Goal: Information Seeking & Learning: Learn about a topic

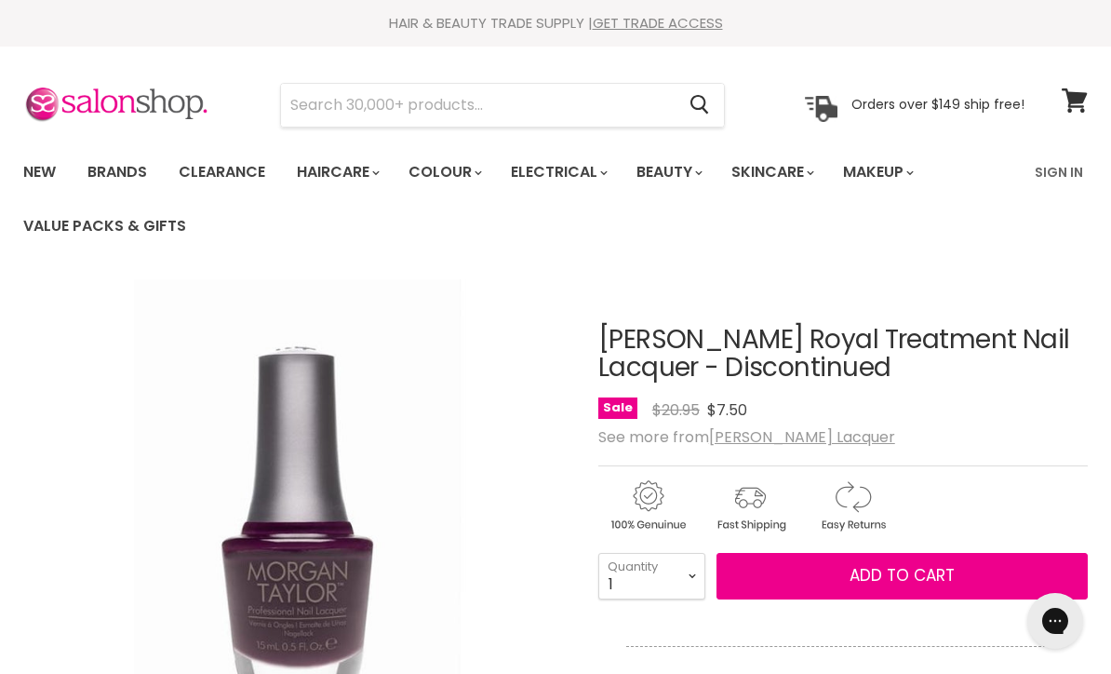
click at [123, 154] on link "Brands" at bounding box center [117, 172] width 87 height 39
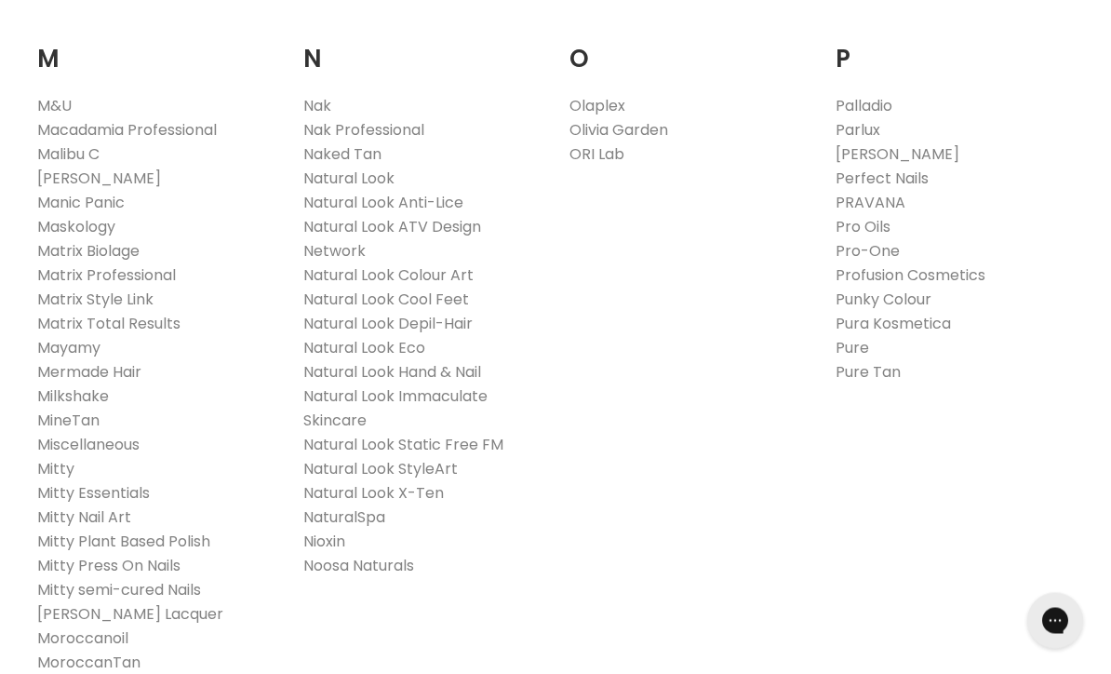
scroll to position [2161, 0]
click at [195, 603] on link "[PERSON_NAME] Lacquer" at bounding box center [130, 613] width 186 height 21
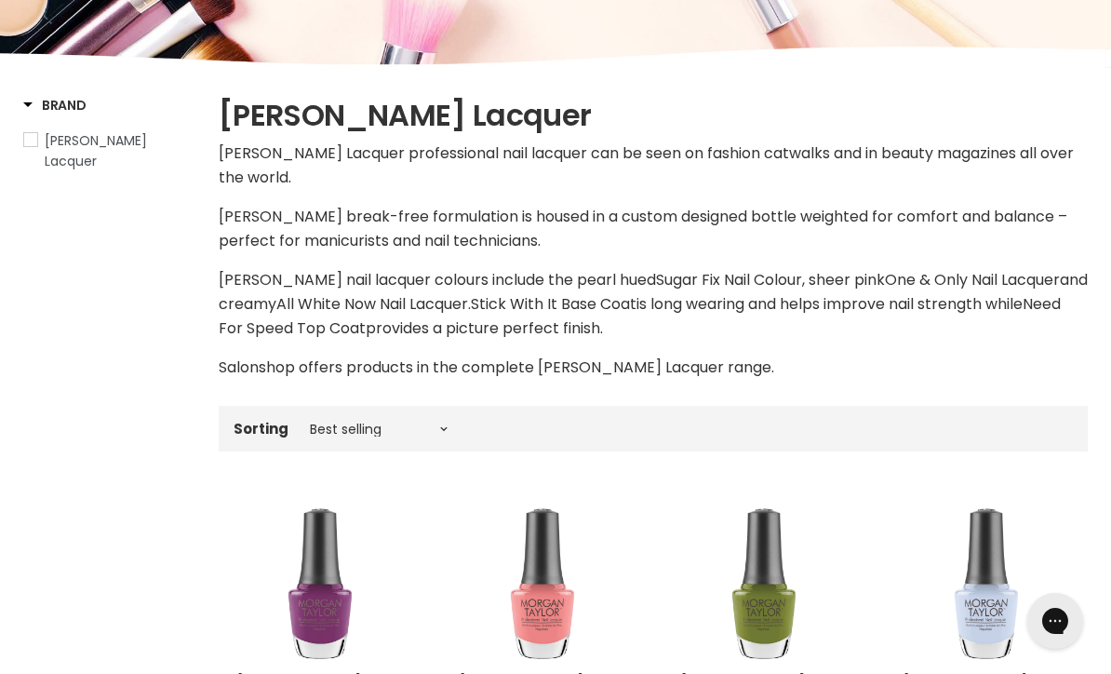
scroll to position [259, 0]
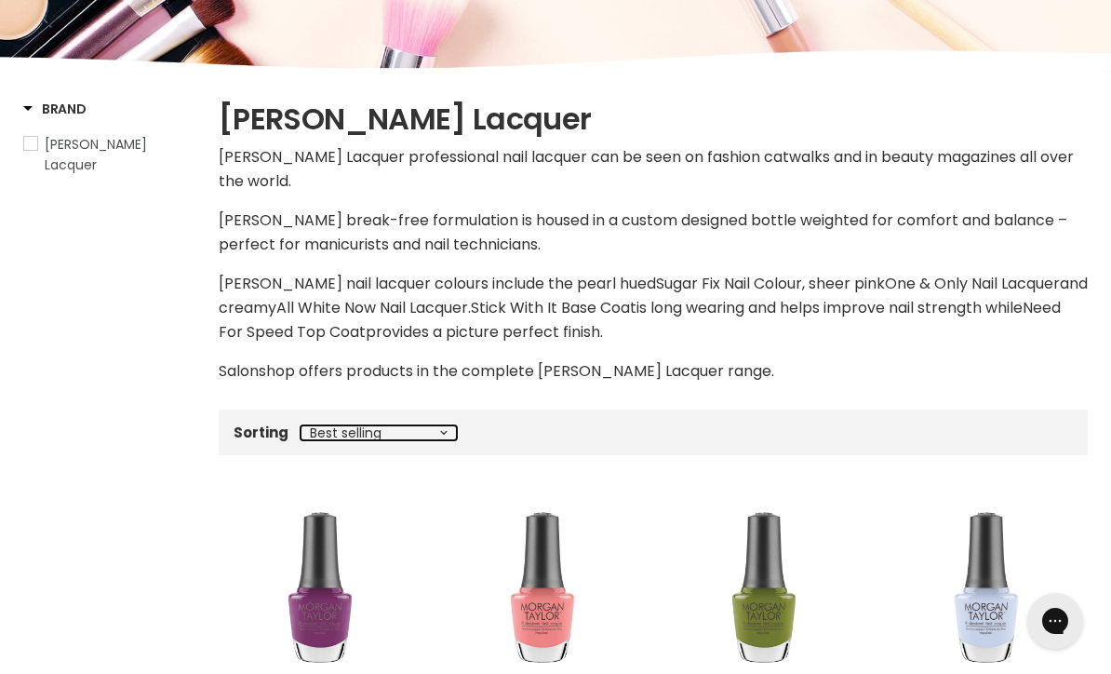
click at [421, 437] on select "Best selling Featured Price, low to high Price, high to low Alphabetically, A-Z…" at bounding box center [379, 432] width 156 height 15
select select "price-ascending"
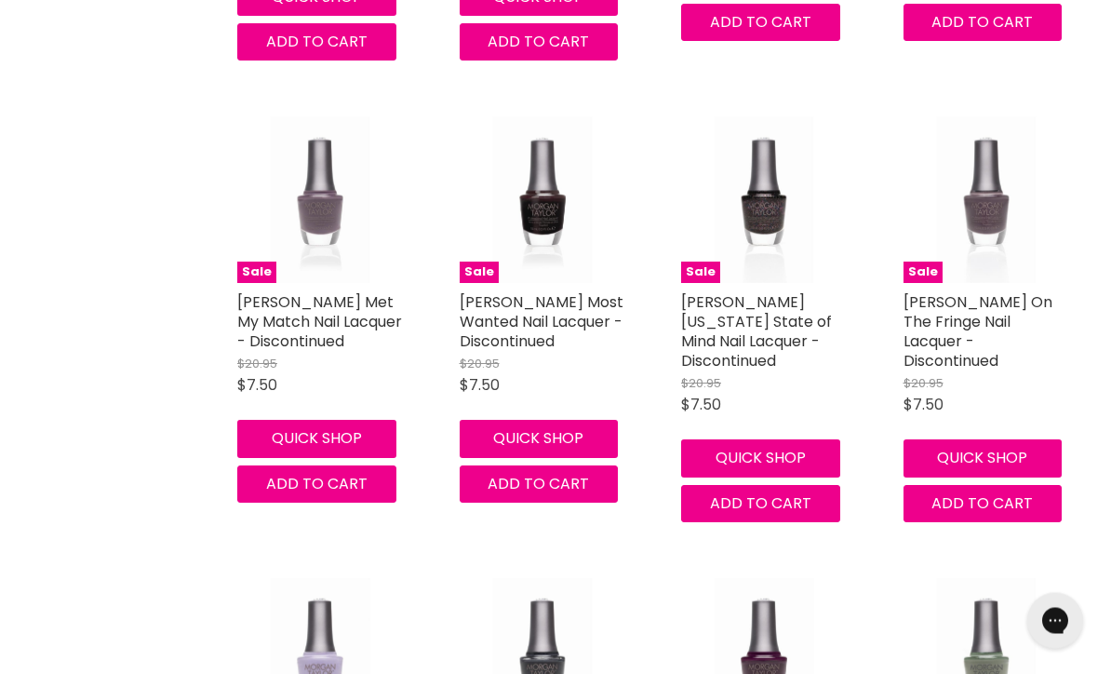
scroll to position [2026, 0]
click at [318, 310] on link "Morgan Taylor Met My Match Nail Lacquer - Discontinued" at bounding box center [319, 321] width 165 height 60
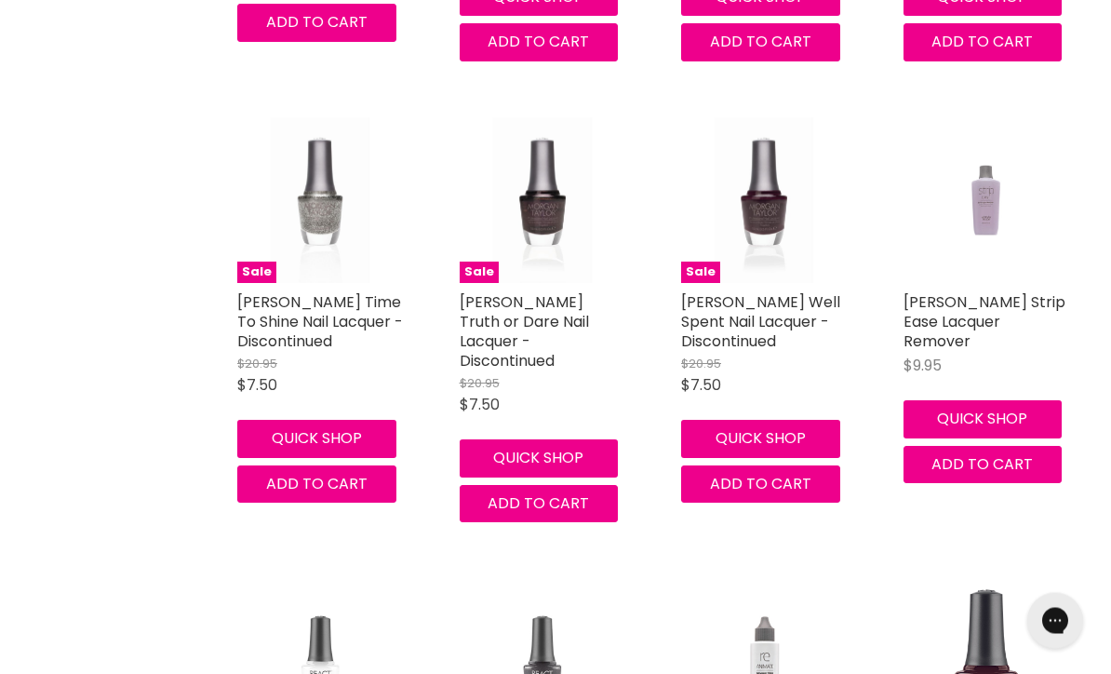
scroll to position [2948, 0]
click at [791, 291] on link "Morgan Taylor Well Spent Nail Lacquer - Discontinued" at bounding box center [760, 321] width 159 height 60
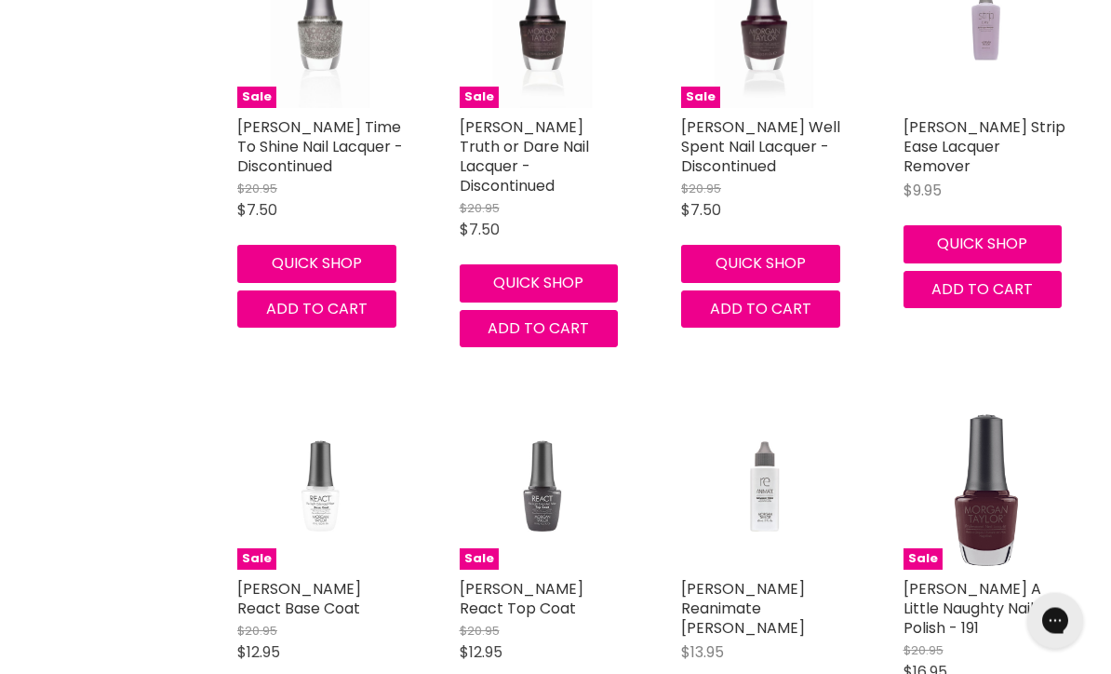
scroll to position [3124, 0]
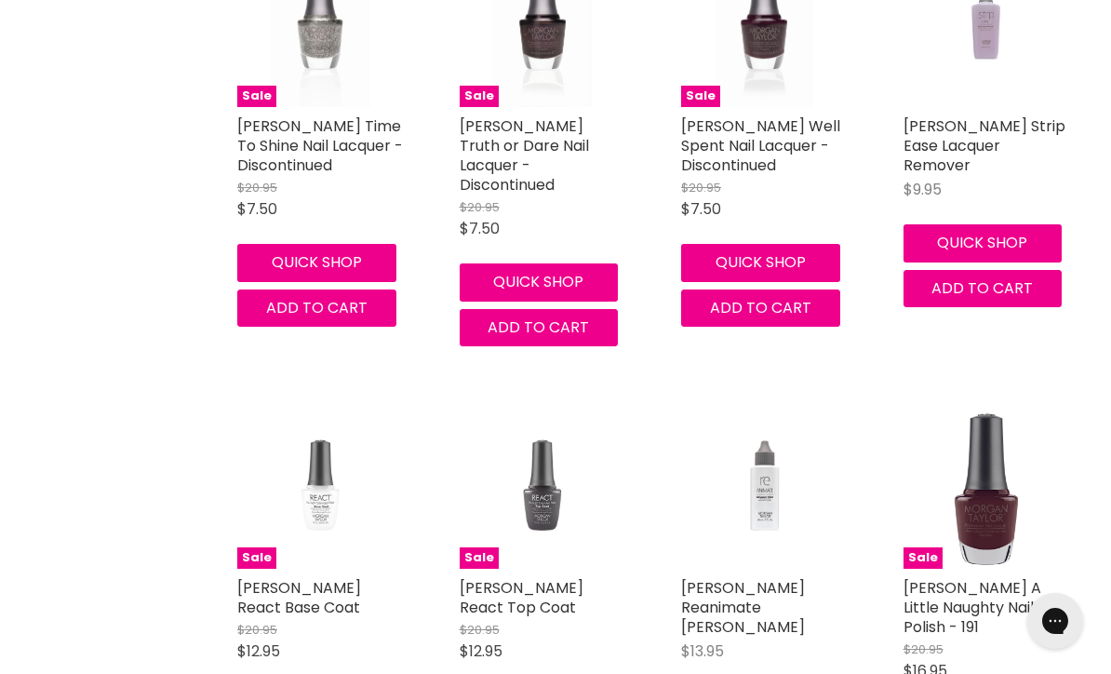
click at [286, 136] on link "Morgan Taylor Time To Shine Nail Lacquer - Discontinued" at bounding box center [320, 145] width 166 height 60
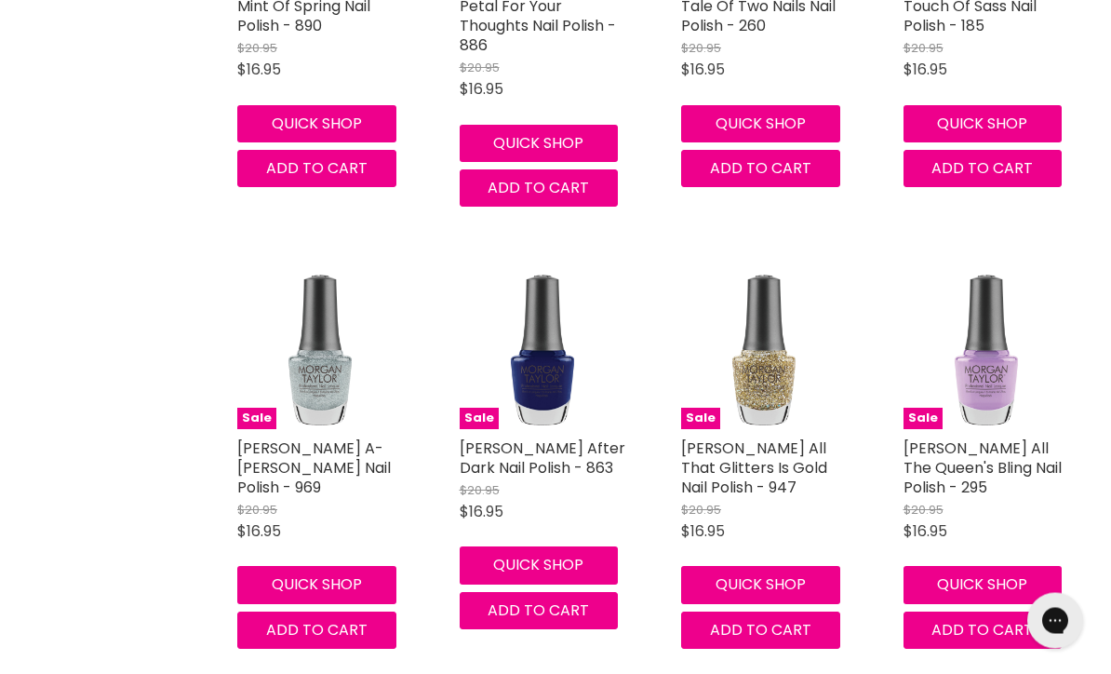
scroll to position [4167, 0]
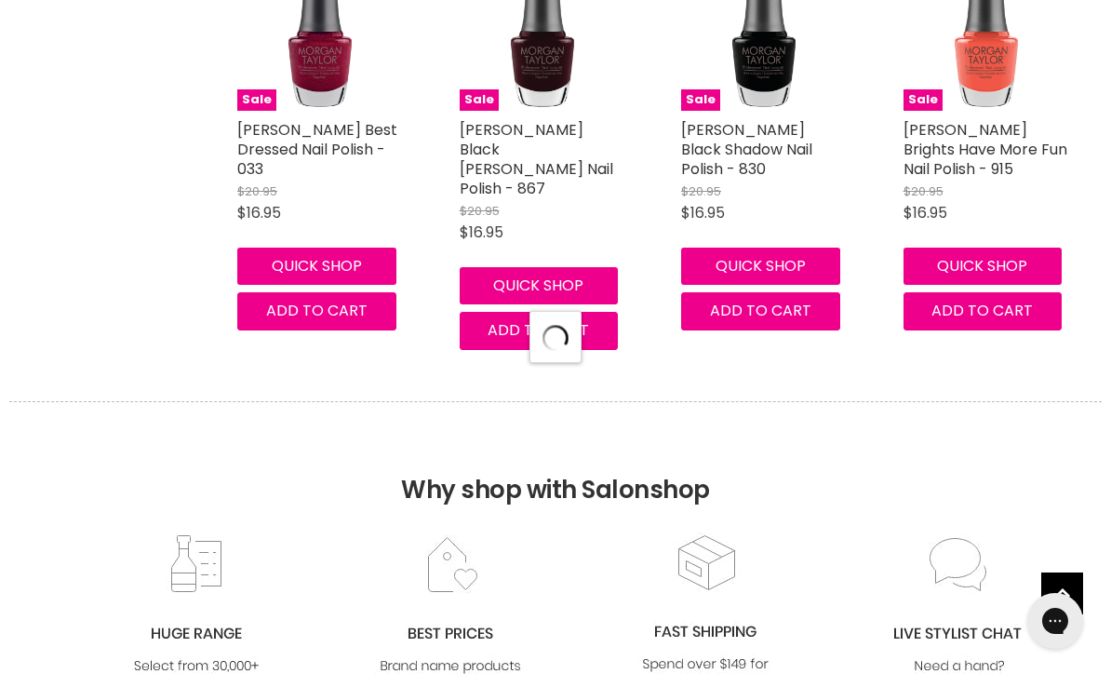
select select "price-ascending"
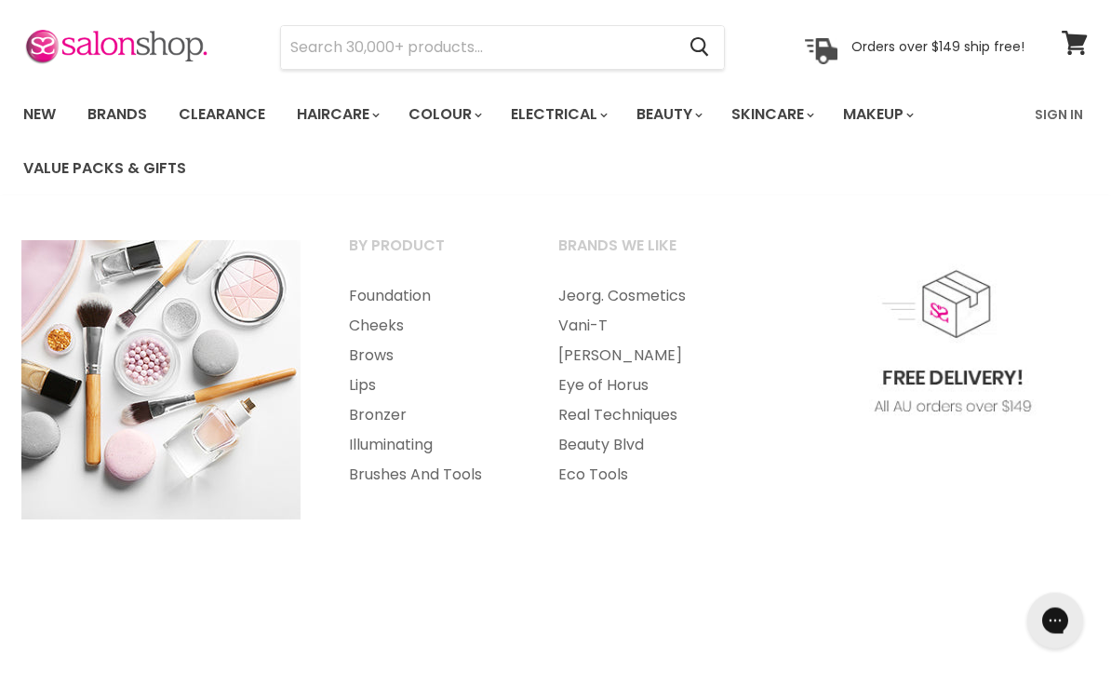
scroll to position [58, 0]
click at [660, 295] on link "Jeorg. Cosmetics" at bounding box center [638, 296] width 206 height 30
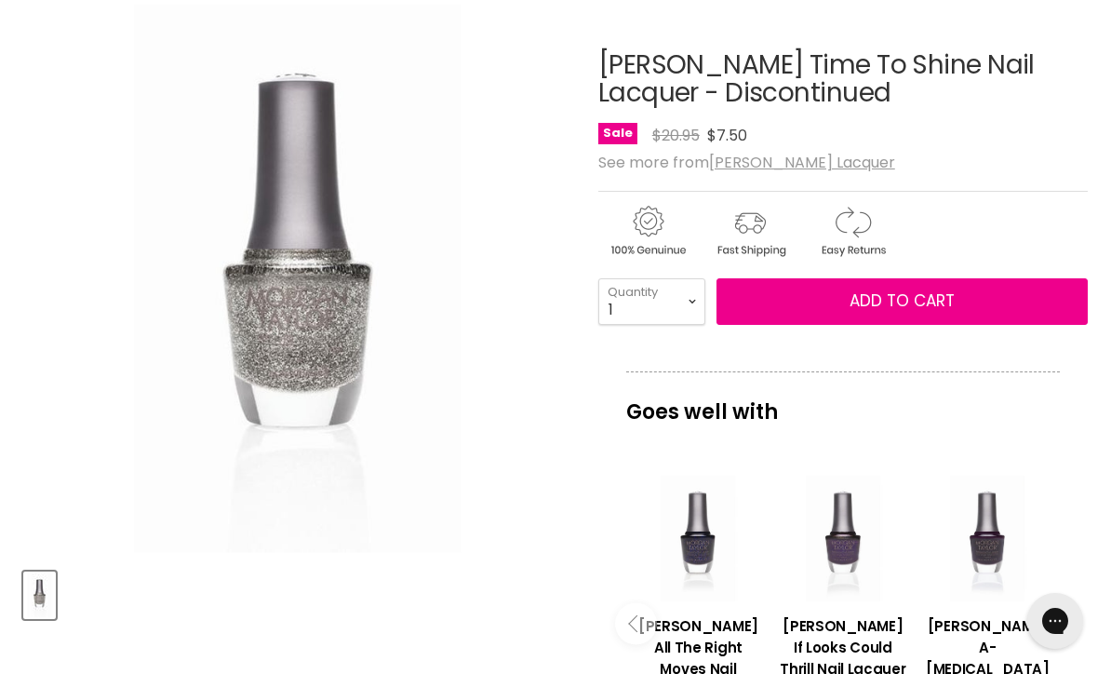
scroll to position [278, 0]
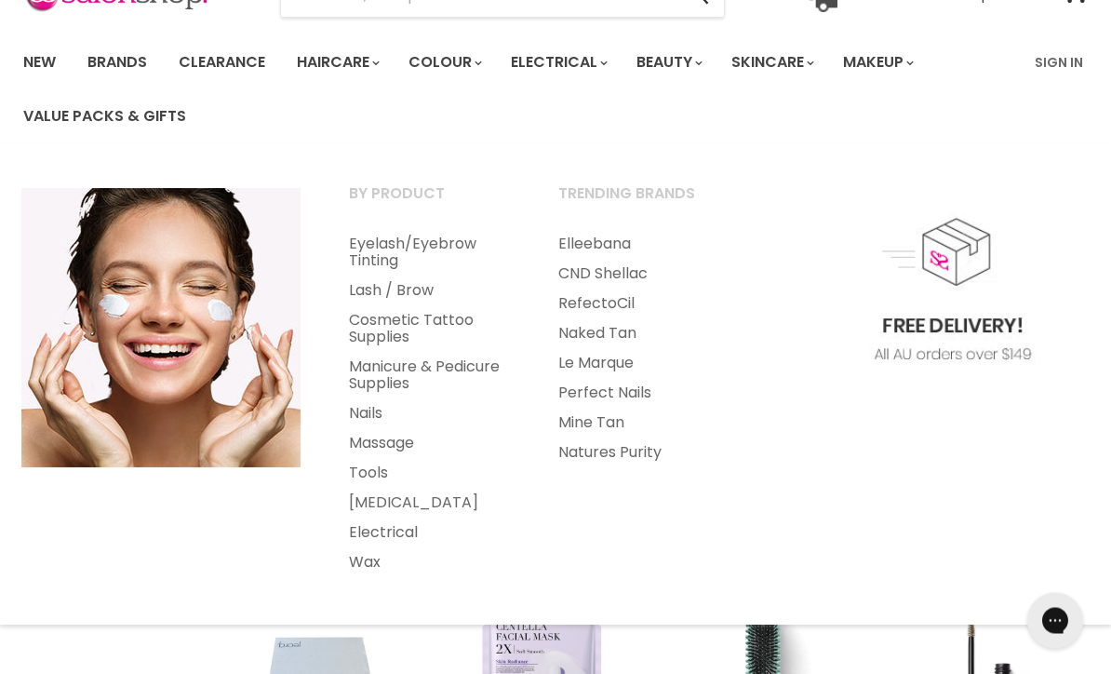
scroll to position [108, 0]
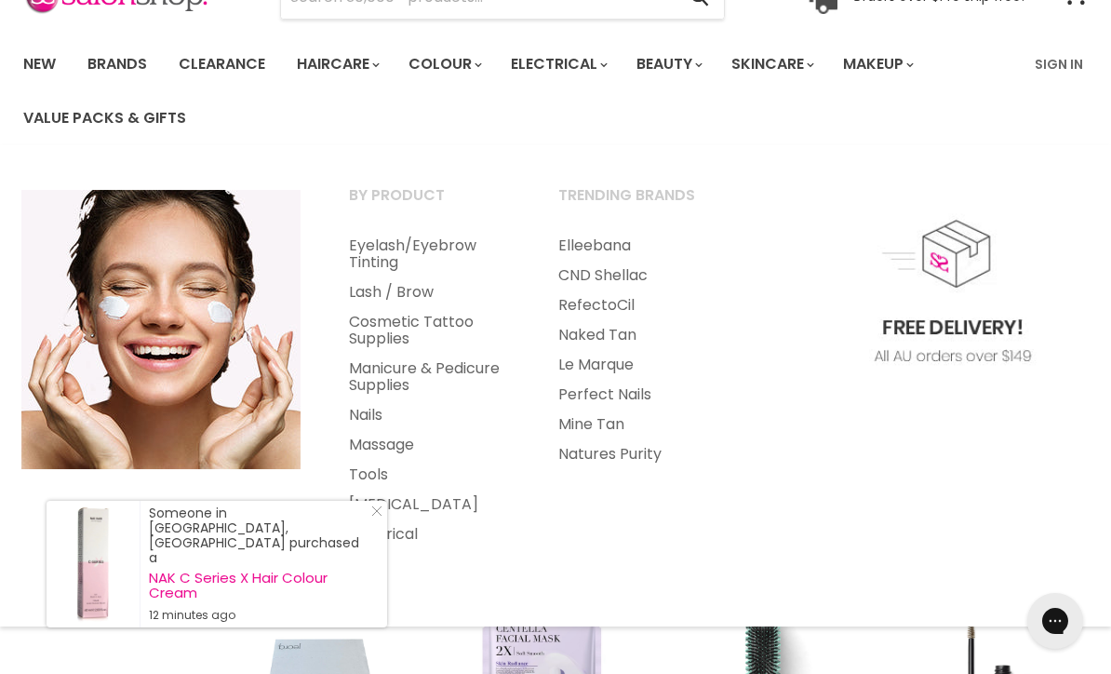
click at [378, 409] on link "Nails" at bounding box center [429, 415] width 206 height 30
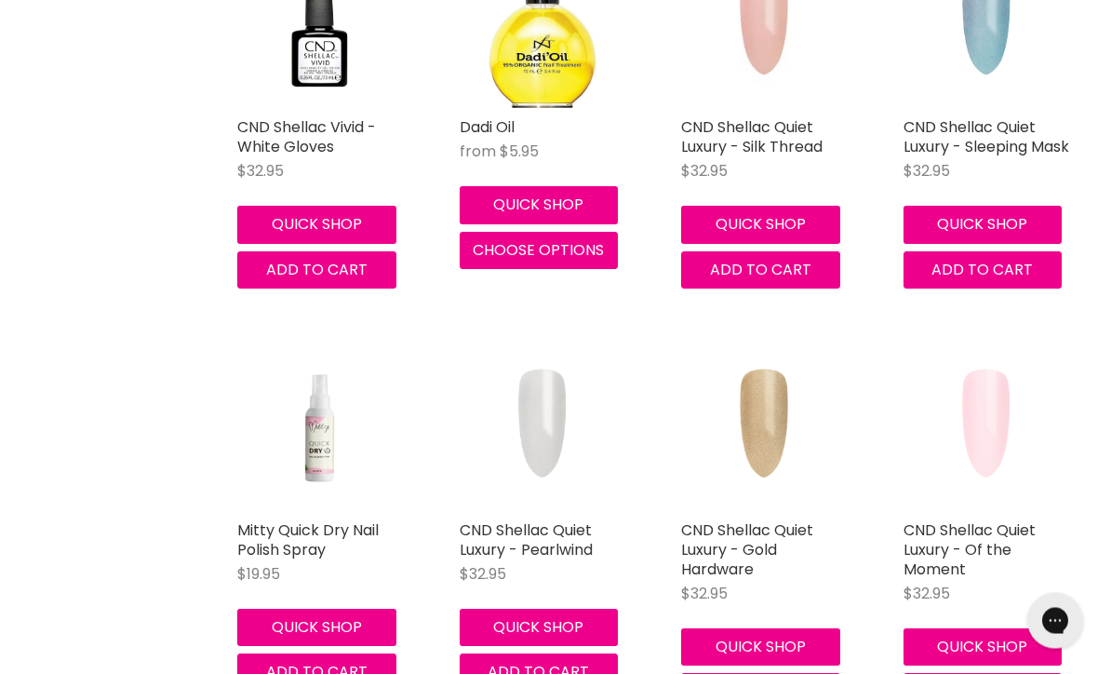
scroll to position [1725, 0]
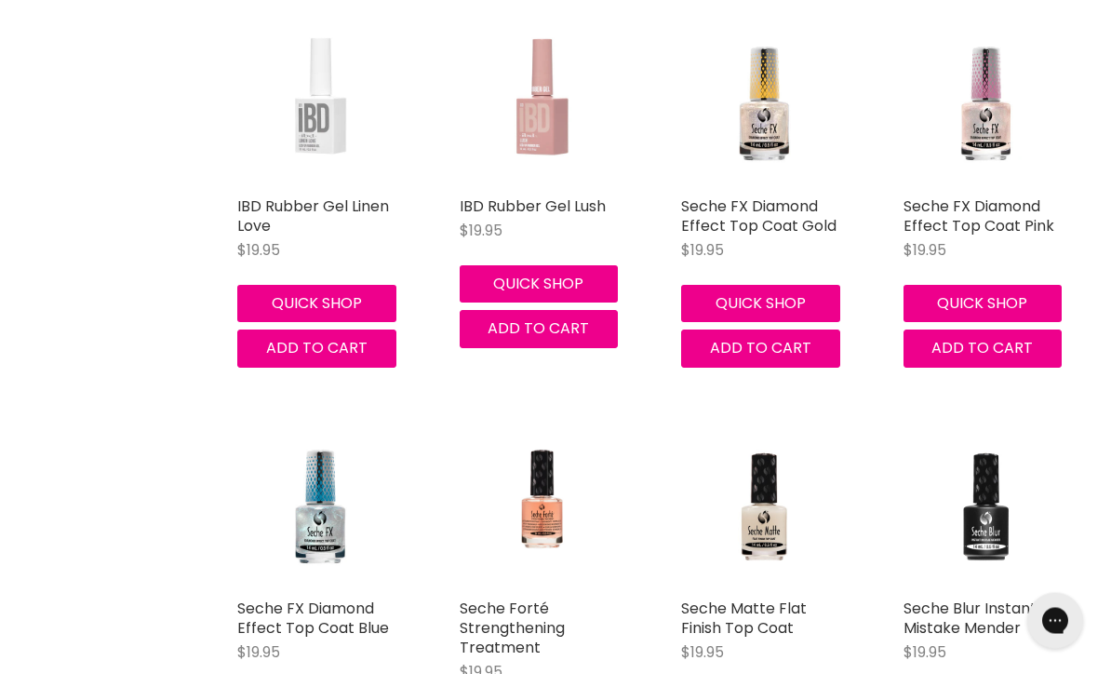
scroll to position [4536, 0]
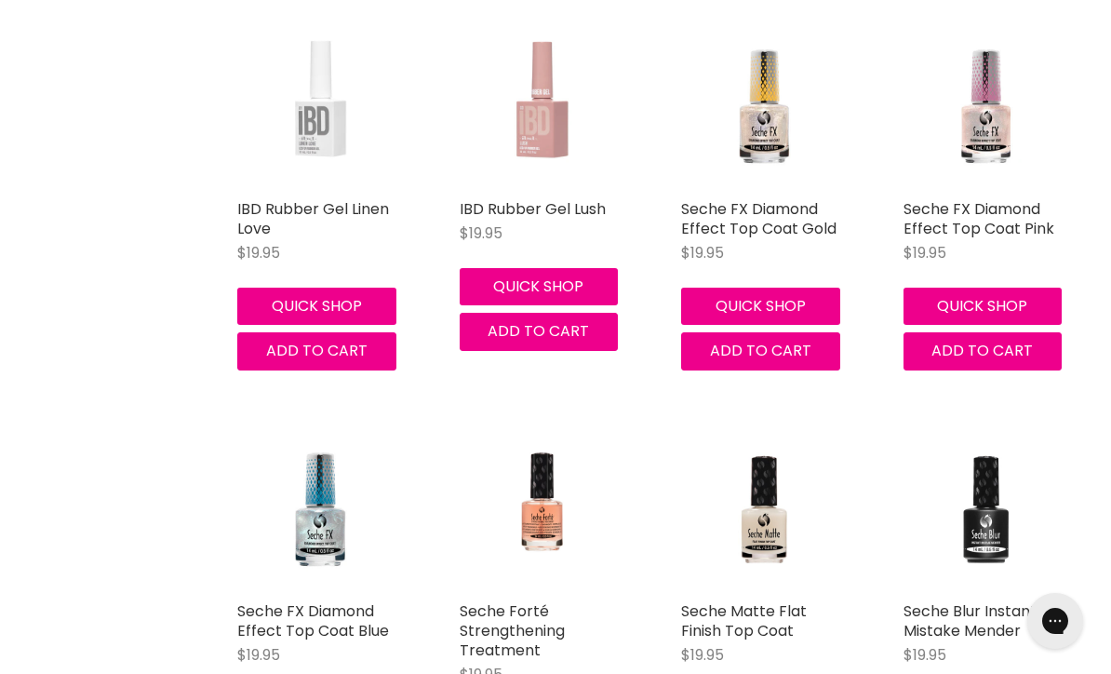
click at [979, 227] on link "Seche FX Diamond Effect Top Coat Pink" at bounding box center [979, 218] width 151 height 41
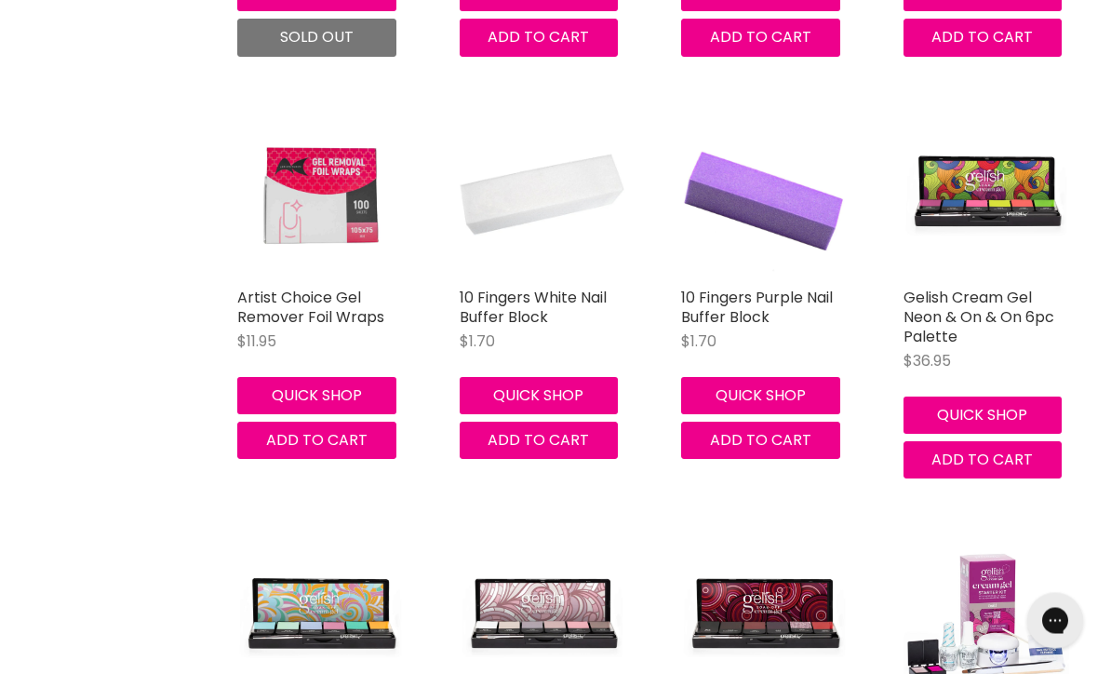
scroll to position [7422, 0]
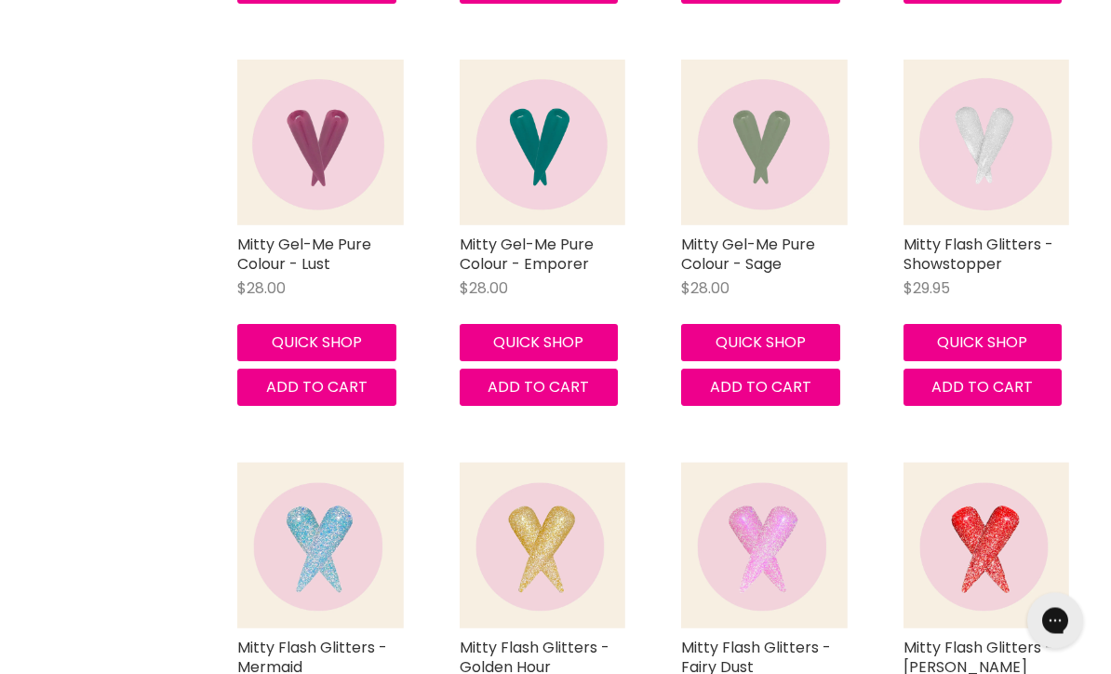
scroll to position [13770, 0]
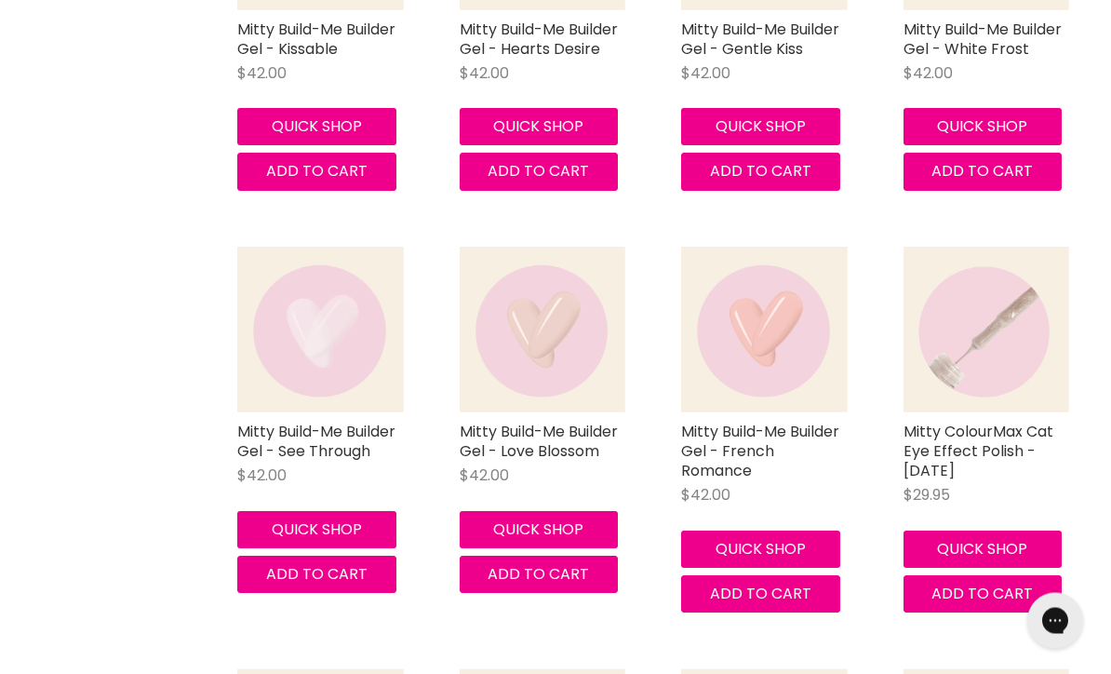
scroll to position [15930, 0]
